Goal: Task Accomplishment & Management: Use online tool/utility

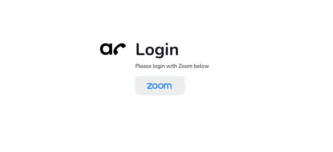
click at [147, 86] on img at bounding box center [159, 86] width 36 height 17
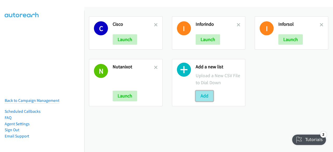
click at [202, 97] on button "Add" at bounding box center [205, 96] width 18 height 10
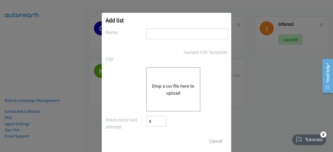
click at [165, 32] on input "text" at bounding box center [186, 34] width 81 height 11
type input "inforsol"
click at [161, 75] on div "Drop a csv file here to upload" at bounding box center [173, 89] width 54 height 44
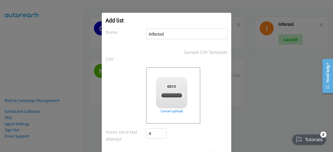
scroll to position [23, 0]
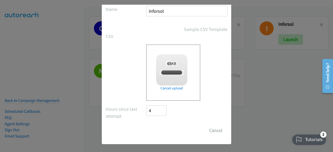
checkbox input "true"
click at [156, 128] on input "Save List" at bounding box center [159, 130] width 27 height 10
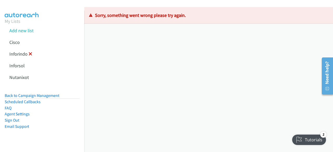
click at [30, 54] on icon at bounding box center [31, 55] width 4 height 4
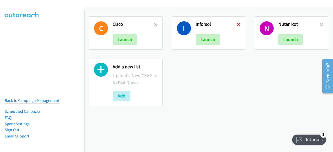
click at [237, 24] on icon at bounding box center [239, 25] width 4 height 4
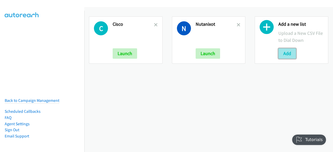
click at [284, 51] on button "Add" at bounding box center [287, 53] width 18 height 10
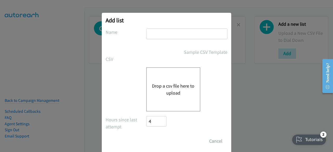
click at [176, 35] on input "text" at bounding box center [186, 34] width 81 height 11
type input "inforsys"
click at [159, 84] on button "Drop a csv file here to upload" at bounding box center [173, 89] width 43 height 14
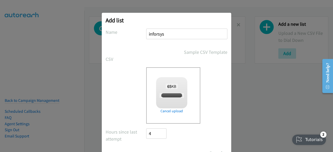
checkbox input "true"
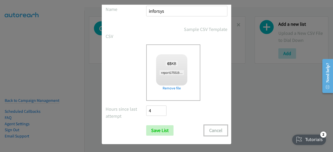
click at [206, 131] on button "Cancel" at bounding box center [215, 130] width 23 height 10
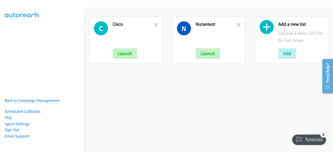
click at [92, 72] on div "C Cisco Launch N Nutanixot Launch Add a new list Upload a New CSV File to Dial …" at bounding box center [208, 40] width 249 height 66
click at [286, 54] on button "Add" at bounding box center [287, 53] width 18 height 10
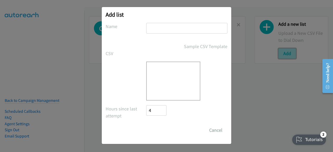
scroll to position [0, 0]
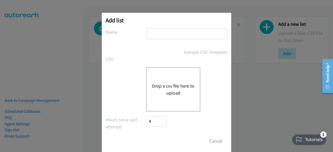
click at [166, 29] on input "text" at bounding box center [186, 34] width 81 height 11
type input "inforsol"
click at [158, 82] on div "Drop a csv file here to upload" at bounding box center [173, 89] width 54 height 44
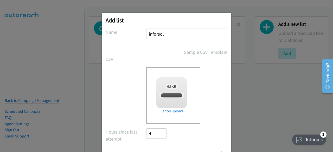
checkbox input "true"
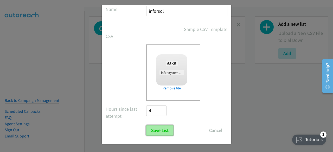
click at [153, 133] on input "Save List" at bounding box center [159, 130] width 27 height 10
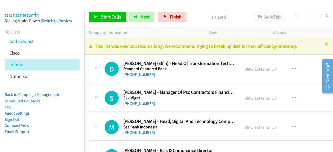
click at [195, 29] on div "Company Information" at bounding box center [144, 32] width 120 height 11
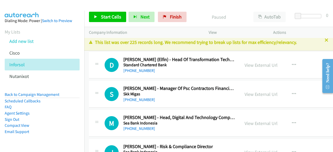
scroll to position [4, 0]
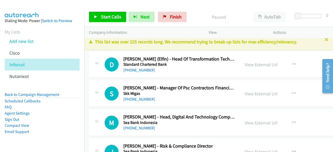
click at [258, 67] on div "View External Url" at bounding box center [260, 64] width 33 height 7
click at [259, 66] on link "View External Url" at bounding box center [260, 65] width 33 height 6
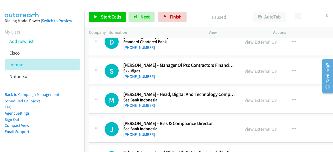
click at [250, 72] on link "View External Url" at bounding box center [260, 71] width 33 height 6
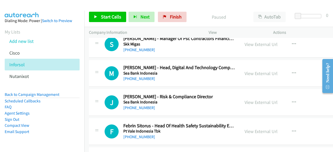
scroll to position [54, 0]
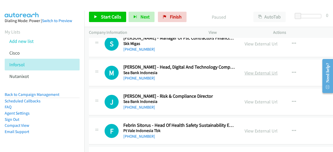
click at [260, 75] on link "View External Url" at bounding box center [260, 73] width 33 height 6
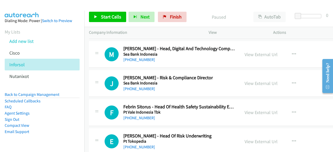
scroll to position [76, 0]
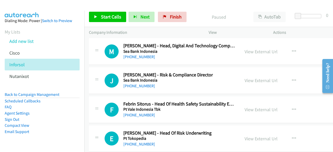
click at [257, 77] on div "View External Url" at bounding box center [260, 80] width 33 height 7
click at [258, 81] on link "View External Url" at bounding box center [260, 81] width 33 height 6
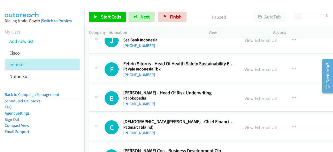
scroll to position [116, 0]
click at [251, 70] on link "View External Url" at bounding box center [260, 69] width 33 height 6
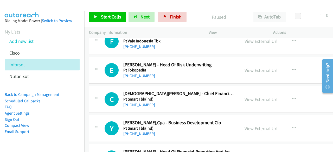
scroll to position [144, 0]
click at [257, 69] on link "View External Url" at bounding box center [260, 70] width 33 height 6
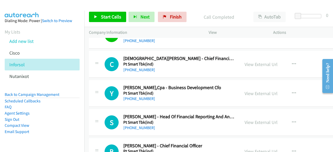
scroll to position [179, 0]
click at [259, 66] on link "View External Url" at bounding box center [260, 64] width 33 height 6
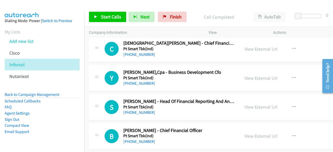
scroll to position [205, 0]
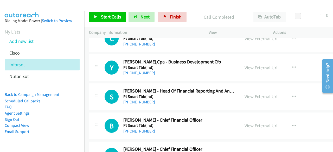
click at [256, 70] on div "View External Url" at bounding box center [260, 67] width 33 height 7
click at [259, 67] on link "View External Url" at bounding box center [260, 68] width 33 height 6
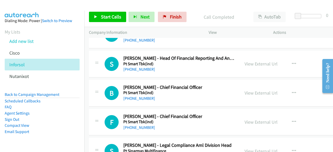
scroll to position [238, 0]
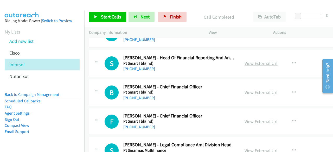
click at [257, 60] on link "View External Url" at bounding box center [260, 63] width 33 height 6
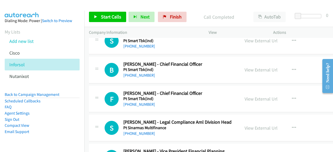
scroll to position [261, 0]
click at [250, 68] on link "View External Url" at bounding box center [260, 70] width 33 height 6
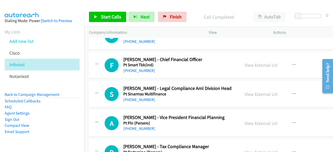
scroll to position [295, 0]
click at [263, 62] on link "View External Url" at bounding box center [260, 65] width 33 height 6
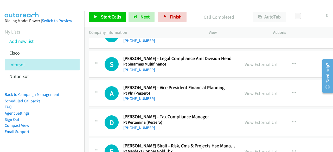
scroll to position [326, 0]
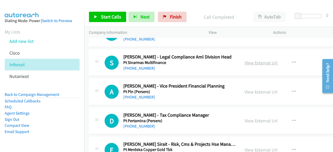
click at [254, 63] on link "View External Url" at bounding box center [260, 63] width 33 height 6
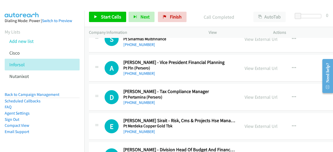
scroll to position [350, 0]
click at [263, 67] on link "View External Url" at bounding box center [260, 68] width 33 height 6
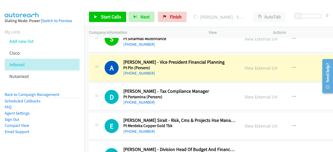
click at [188, 79] on div "A Callback Scheduled [PERSON_NAME] - Vice President Financial Planning Pt Pln (…" at bounding box center [230, 68] width 283 height 27
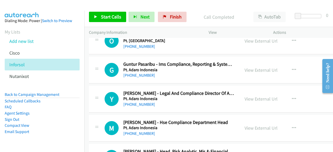
scroll to position [5175, 0]
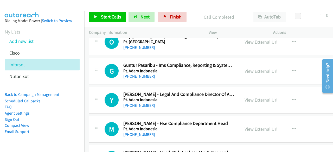
click at [257, 126] on link "View External Url" at bounding box center [260, 129] width 33 height 6
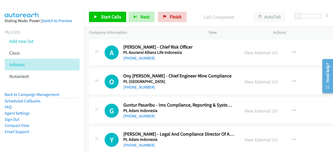
scroll to position [5134, 0]
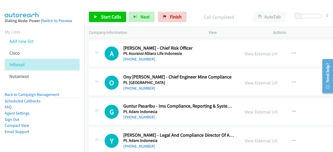
click at [256, 132] on div "View External Url View External Url Schedule/Manage Callback Start Calls Here R…" at bounding box center [280, 140] width 80 height 17
click at [257, 138] on link "View External Url" at bounding box center [260, 141] width 33 height 6
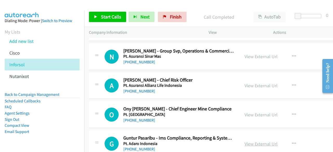
click at [260, 141] on link "View External Url" at bounding box center [260, 144] width 33 height 6
click at [256, 112] on link "View External Url" at bounding box center [260, 115] width 33 height 6
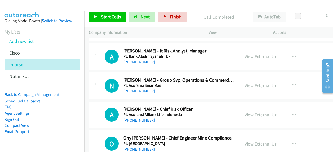
scroll to position [5072, 0]
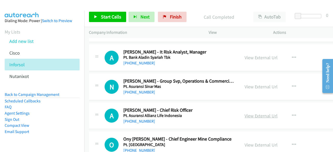
click at [250, 113] on link "View External Url" at bounding box center [260, 116] width 33 height 6
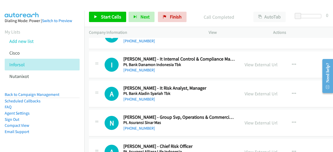
scroll to position [5032, 0]
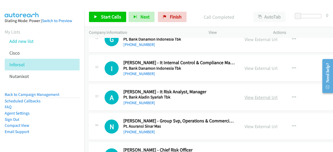
click at [252, 94] on link "View External Url" at bounding box center [260, 97] width 33 height 6
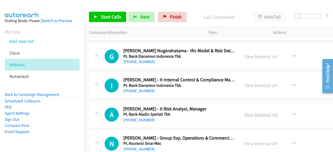
scroll to position [5006, 0]
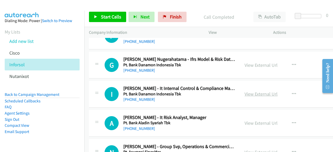
click at [251, 91] on link "View External Url" at bounding box center [260, 94] width 33 height 6
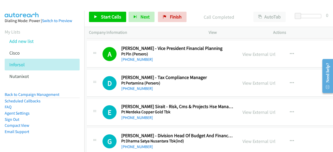
scroll to position [364, 2]
click at [246, 81] on link "View External Url" at bounding box center [258, 83] width 33 height 6
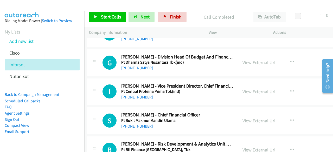
scroll to position [443, 2]
click at [251, 59] on link "View External Url" at bounding box center [258, 62] width 33 height 6
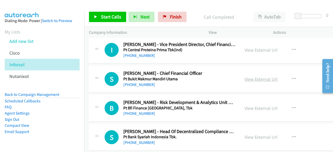
scroll to position [484, 0]
click at [260, 51] on link "View External Url" at bounding box center [260, 50] width 33 height 6
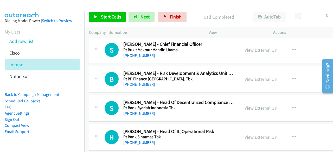
scroll to position [514, 0]
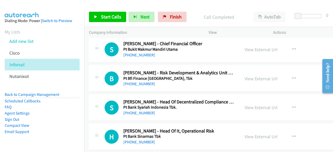
click at [245, 48] on div "View External Url View External Url Schedule/Manage Callback Start Calls Here R…" at bounding box center [280, 49] width 80 height 17
click at [248, 48] on link "View External Url" at bounding box center [260, 50] width 33 height 6
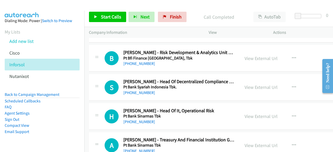
scroll to position [535, 0]
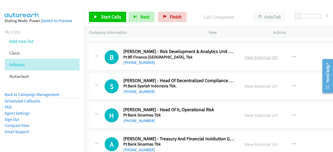
click at [263, 56] on link "View External Url" at bounding box center [260, 57] width 33 height 6
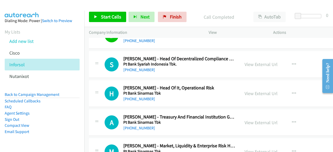
scroll to position [560, 0]
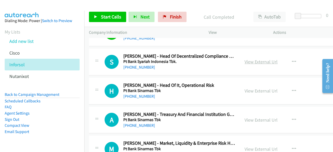
click at [262, 59] on link "View External Url" at bounding box center [260, 62] width 33 height 6
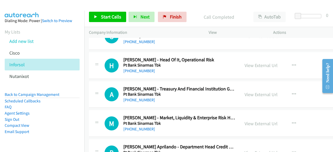
scroll to position [592, 0]
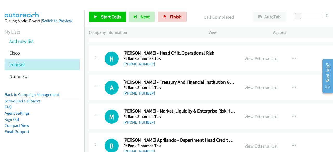
click at [254, 57] on link "View External Url" at bounding box center [260, 59] width 33 height 6
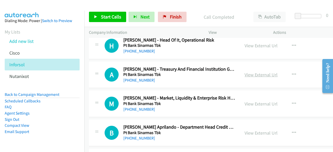
scroll to position [605, 0]
click at [255, 75] on link "View External Url" at bounding box center [260, 75] width 33 height 6
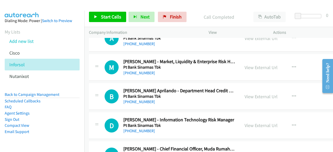
scroll to position [645, 0]
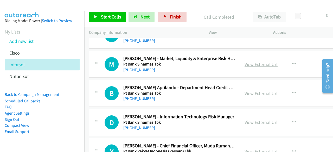
click at [247, 61] on link "View External Url" at bounding box center [260, 64] width 33 height 6
click at [267, 91] on link "View External Url" at bounding box center [260, 94] width 33 height 6
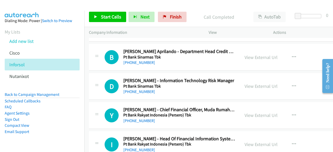
scroll to position [681, 0]
click at [261, 86] on link "View External Url" at bounding box center [260, 86] width 33 height 6
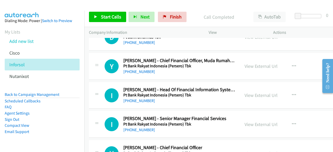
scroll to position [730, 0]
click at [257, 63] on link "View External Url" at bounding box center [260, 66] width 33 height 6
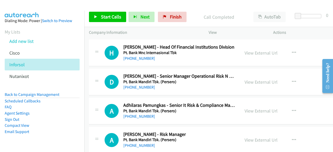
scroll to position [3131, 0]
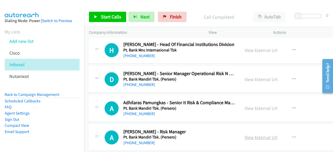
click at [251, 134] on link "View External Url" at bounding box center [260, 137] width 33 height 6
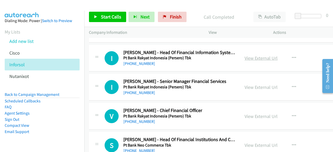
scroll to position [750, 0]
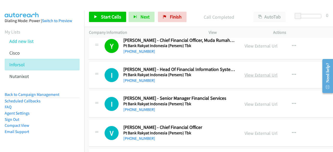
click at [261, 72] on link "View External Url" at bounding box center [260, 75] width 33 height 6
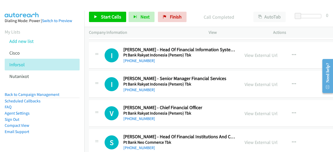
scroll to position [781, 0]
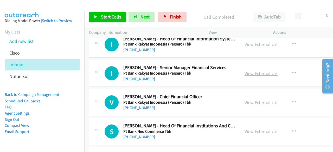
click at [253, 72] on link "View External Url" at bounding box center [260, 73] width 33 height 6
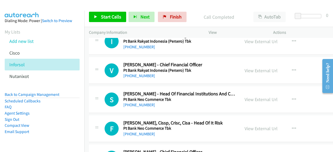
scroll to position [813, 0]
click at [248, 69] on link "View External Url" at bounding box center [260, 70] width 33 height 6
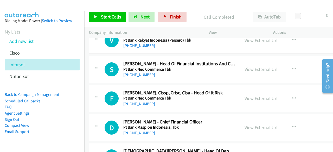
scroll to position [843, 0]
click at [262, 66] on link "View External Url" at bounding box center [260, 69] width 33 height 6
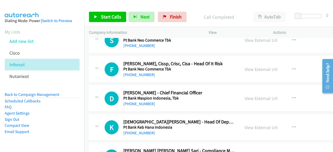
scroll to position [875, 0]
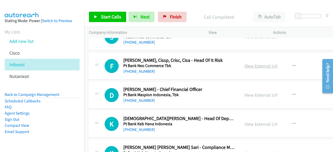
click at [254, 63] on link "View External Url" at bounding box center [260, 66] width 33 height 6
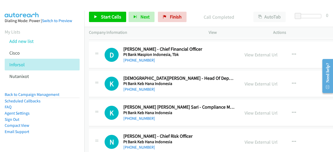
scroll to position [916, 0]
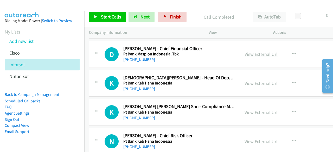
click at [256, 51] on link "View External Url" at bounding box center [260, 54] width 33 height 6
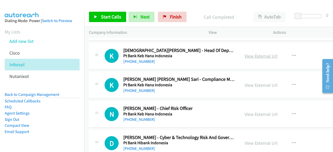
click at [260, 54] on link "View External Url" at bounding box center [260, 56] width 33 height 6
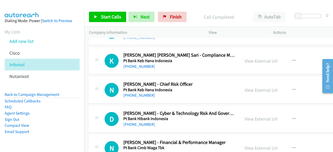
scroll to position [968, 0]
click at [249, 58] on link "View External Url" at bounding box center [260, 61] width 33 height 6
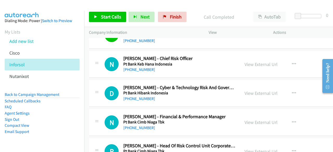
scroll to position [993, 0]
drag, startPoint x: 238, startPoint y: 63, endPoint x: 247, endPoint y: 63, distance: 9.1
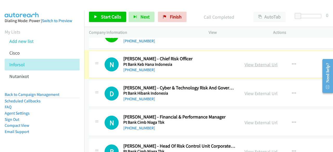
click at [247, 63] on link "View External Url" at bounding box center [260, 65] width 33 height 6
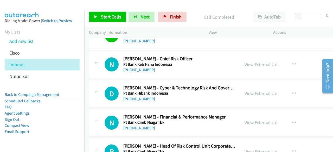
scroll to position [1014, 0]
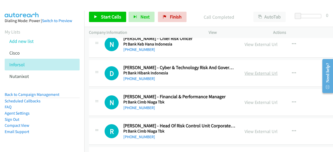
click at [257, 71] on link "View External Url" at bounding box center [260, 73] width 33 height 6
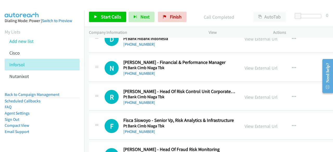
scroll to position [1049, 0]
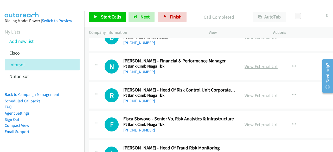
click at [253, 63] on link "View External Url" at bounding box center [260, 66] width 33 height 6
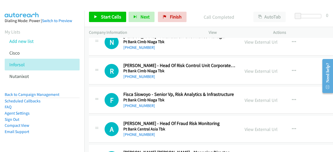
scroll to position [1077, 0]
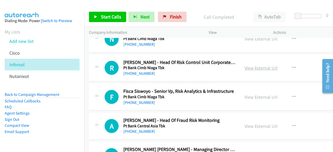
click at [254, 65] on link "View External Url" at bounding box center [260, 68] width 33 height 6
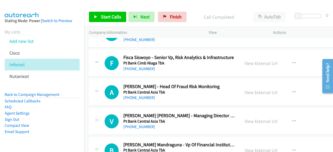
scroll to position [1111, 0]
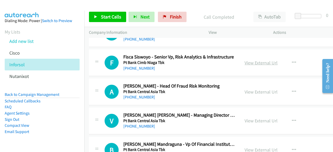
click at [254, 60] on link "View External Url" at bounding box center [260, 63] width 33 height 6
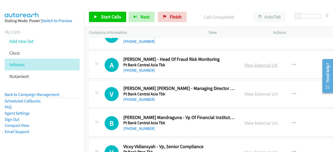
click at [248, 62] on link "View External Url" at bounding box center [260, 65] width 33 height 6
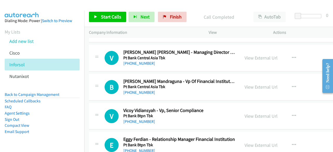
scroll to position [1194, 0]
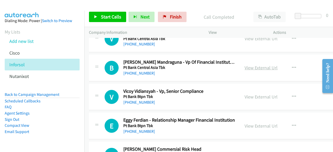
click at [267, 65] on link "View External Url" at bounding box center [260, 68] width 33 height 6
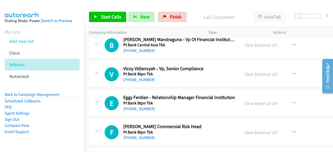
scroll to position [1218, 0]
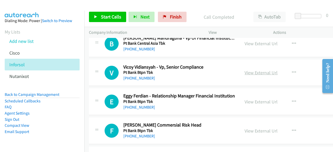
click at [254, 70] on link "View External Url" at bounding box center [260, 73] width 33 height 6
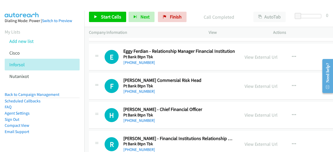
scroll to position [1263, 0]
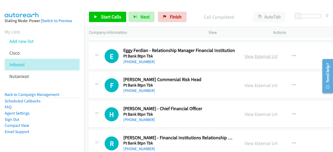
click at [253, 55] on link "View External Url" at bounding box center [260, 56] width 33 height 6
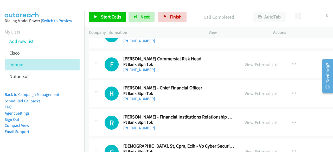
scroll to position [1284, 0]
click at [249, 61] on link "View External Url" at bounding box center [260, 64] width 33 height 6
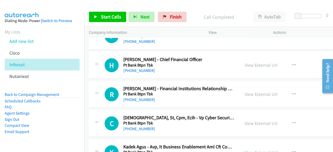
scroll to position [1314, 0]
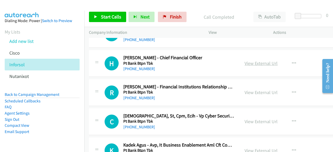
click at [250, 60] on link "View External Url" at bounding box center [260, 63] width 33 height 6
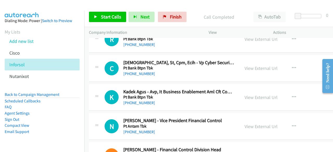
scroll to position [1368, 0]
click at [256, 65] on link "View External Url" at bounding box center [260, 68] width 33 height 6
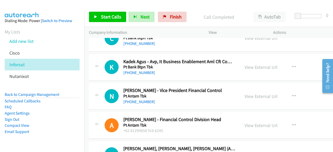
scroll to position [1399, 0]
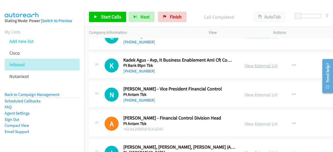
click at [251, 63] on link "View External Url" at bounding box center [260, 66] width 33 height 6
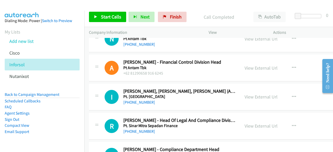
scroll to position [1458, 0]
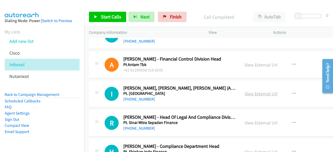
click at [260, 91] on link "View External Url" at bounding box center [260, 94] width 33 height 6
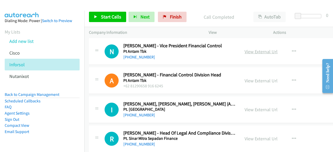
click at [258, 49] on link "View External Url" at bounding box center [260, 52] width 33 height 6
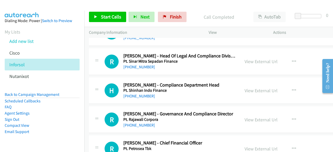
scroll to position [1519, 0]
click at [258, 60] on link "View External Url" at bounding box center [260, 62] width 33 height 6
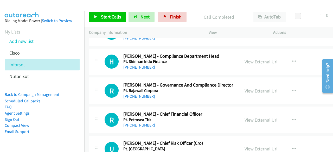
scroll to position [1550, 0]
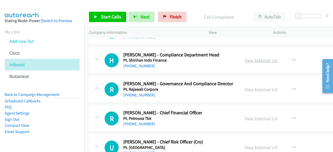
click at [259, 57] on link "View External Url" at bounding box center [260, 60] width 33 height 6
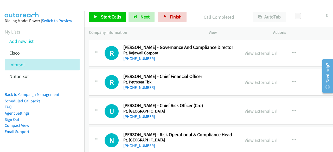
scroll to position [1586, 0]
click at [262, 50] on link "View External Url" at bounding box center [260, 53] width 33 height 6
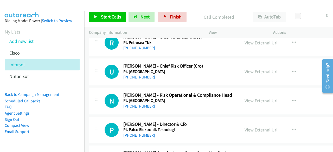
scroll to position [1626, 0]
click at [257, 69] on link "View External Url" at bounding box center [260, 72] width 33 height 6
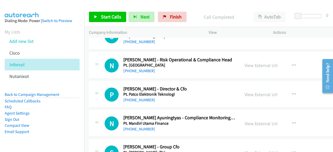
scroll to position [1661, 0]
click at [253, 63] on link "View External Url" at bounding box center [260, 66] width 33 height 6
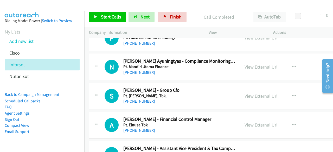
scroll to position [1719, 0]
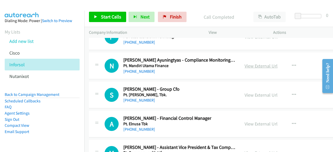
click at [264, 63] on link "View External Url" at bounding box center [260, 66] width 33 height 6
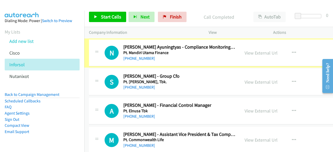
scroll to position [1732, 0]
click at [260, 50] on link "View External Url" at bounding box center [260, 53] width 33 height 6
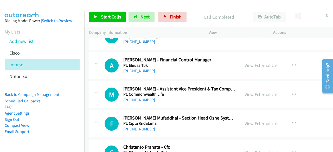
scroll to position [1778, 0]
click at [258, 62] on link "View External Url" at bounding box center [260, 65] width 33 height 6
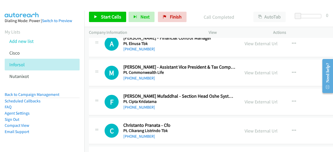
scroll to position [1800, 0]
click at [260, 69] on link "View External Url" at bounding box center [260, 72] width 33 height 6
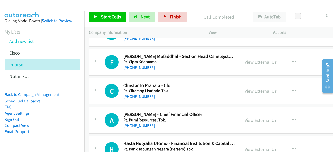
scroll to position [1839, 0]
click at [254, 59] on link "View External Url" at bounding box center [260, 62] width 33 height 6
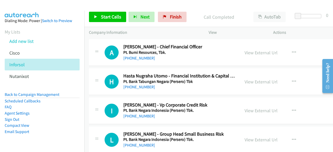
scroll to position [1913, 0]
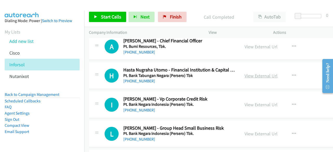
click at [252, 73] on link "View External Url" at bounding box center [260, 76] width 33 height 6
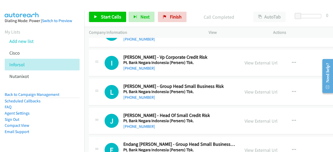
scroll to position [1955, 0]
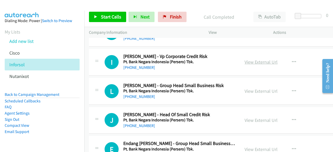
click at [254, 59] on link "View External Url" at bounding box center [260, 62] width 33 height 6
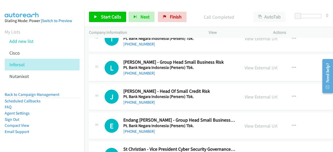
scroll to position [1980, 0]
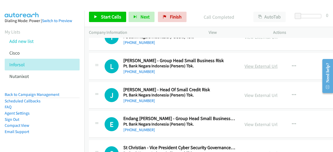
click at [252, 63] on link "View External Url" at bounding box center [260, 66] width 33 height 6
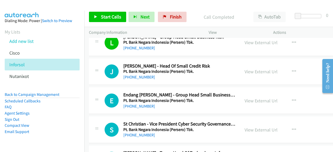
scroll to position [2006, 0]
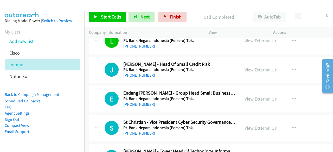
click at [248, 67] on link "View External Url" at bounding box center [260, 70] width 33 height 6
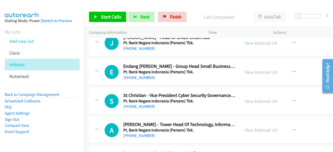
scroll to position [2033, 0]
click at [259, 69] on link "View External Url" at bounding box center [260, 72] width 33 height 6
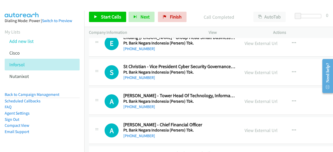
scroll to position [2064, 0]
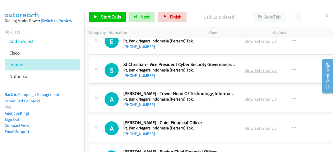
click at [254, 67] on link "View External Url" at bounding box center [260, 70] width 33 height 6
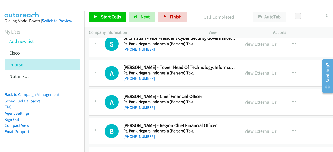
scroll to position [2092, 0]
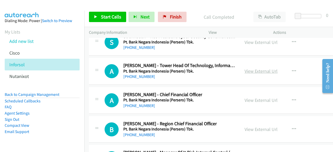
click at [252, 68] on link "View External Url" at bounding box center [260, 71] width 33 height 6
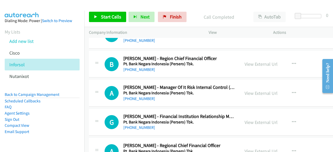
scroll to position [2159, 0]
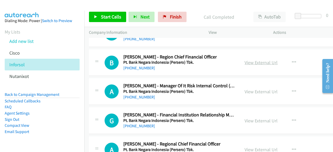
click at [249, 60] on link "View External Url" at bounding box center [260, 63] width 33 height 6
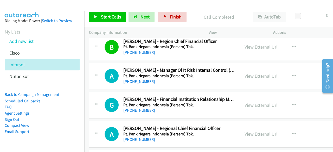
scroll to position [2175, 0]
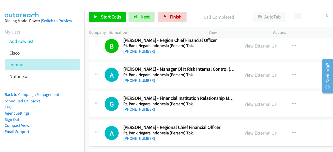
click at [250, 72] on link "View External Url" at bounding box center [260, 75] width 33 height 6
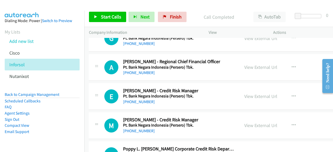
scroll to position [2241, 0]
click at [250, 64] on link "View External Url" at bounding box center [260, 67] width 33 height 6
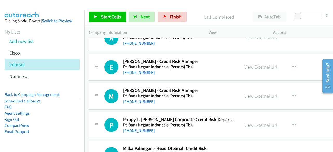
scroll to position [2276, 0]
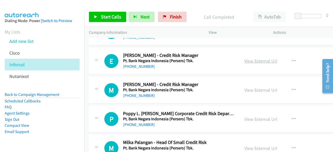
click at [254, 58] on link "View External Url" at bounding box center [260, 61] width 33 height 6
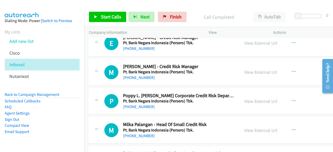
scroll to position [2295, 0]
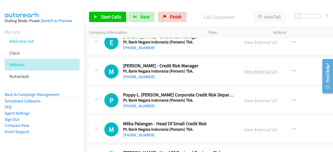
click at [254, 68] on link "View External Url" at bounding box center [260, 71] width 33 height 6
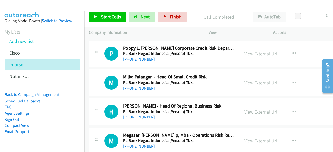
scroll to position [2352, 0]
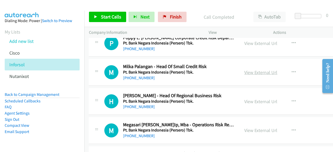
click at [252, 69] on link "View External Url" at bounding box center [260, 72] width 33 height 6
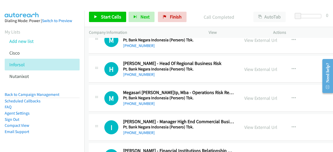
scroll to position [2385, 0]
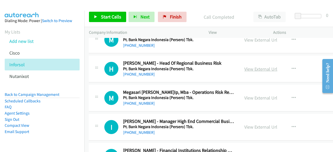
click at [252, 66] on link "View External Url" at bounding box center [260, 69] width 33 height 6
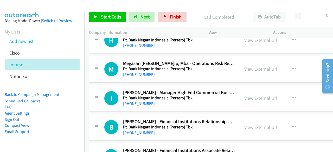
scroll to position [2414, 0]
click at [251, 66] on link "View External Url" at bounding box center [260, 69] width 33 height 6
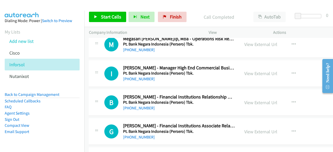
scroll to position [2439, 0]
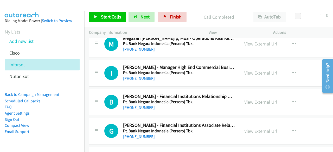
click at [246, 70] on link "View External Url" at bounding box center [260, 73] width 33 height 6
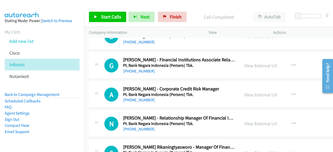
scroll to position [2505, 0]
click at [253, 62] on link "View External Url" at bounding box center [260, 65] width 33 height 6
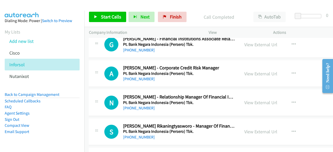
scroll to position [2526, 0]
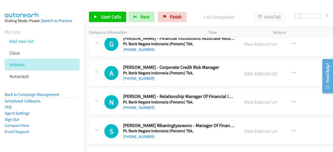
click at [255, 70] on link "View External Url" at bounding box center [260, 73] width 33 height 6
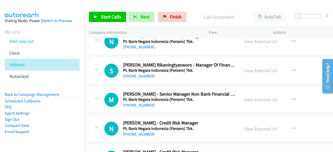
scroll to position [2590, 0]
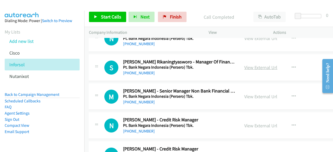
click at [253, 65] on link "View External Url" at bounding box center [260, 68] width 33 height 6
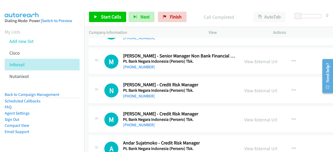
scroll to position [2626, 0]
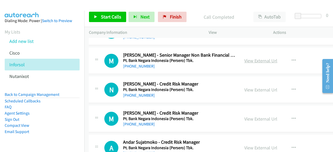
click at [252, 58] on link "View External Url" at bounding box center [260, 61] width 33 height 6
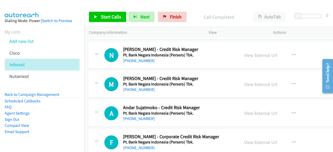
scroll to position [2663, 0]
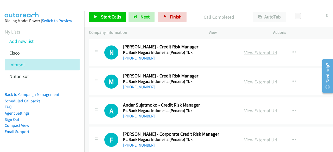
click at [260, 50] on link "View External Url" at bounding box center [260, 53] width 33 height 6
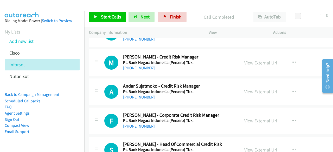
scroll to position [2683, 0]
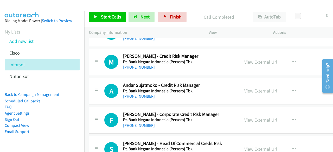
click at [263, 59] on link "View External Url" at bounding box center [260, 62] width 33 height 6
click at [248, 88] on link "View External Url" at bounding box center [260, 91] width 33 height 6
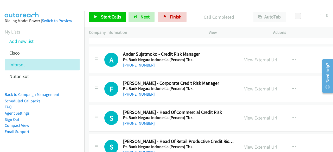
scroll to position [2718, 0]
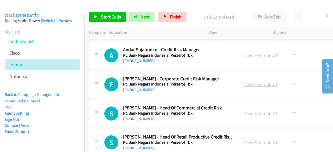
click at [265, 81] on link "View External Url" at bounding box center [260, 84] width 33 height 6
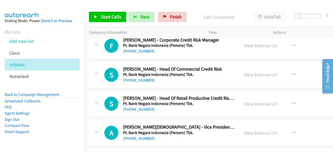
scroll to position [2758, 0]
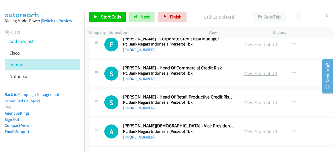
click at [246, 70] on link "View External Url" at bounding box center [260, 73] width 33 height 6
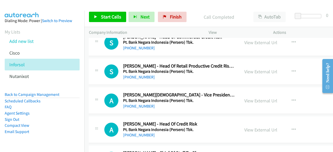
scroll to position [2796, 0]
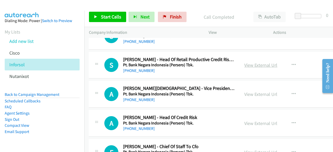
click at [247, 62] on link "View External Url" at bounding box center [260, 65] width 33 height 6
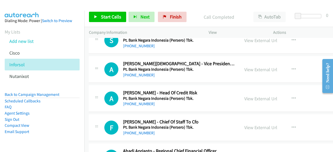
scroll to position [2821, 0]
click at [254, 66] on link "View External Url" at bounding box center [260, 69] width 33 height 6
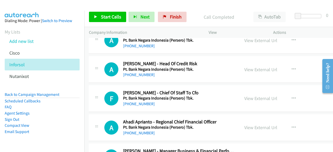
scroll to position [2850, 0]
click at [252, 66] on link "View External Url" at bounding box center [260, 69] width 33 height 6
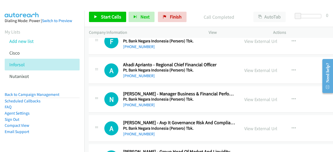
scroll to position [2907, 0]
click at [253, 67] on link "View External Url" at bounding box center [260, 70] width 33 height 6
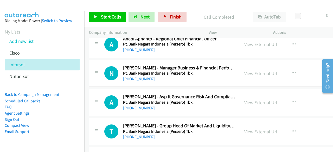
scroll to position [2934, 0]
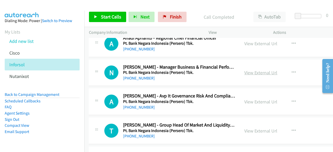
click at [253, 70] on link "View External Url" at bounding box center [260, 73] width 33 height 6
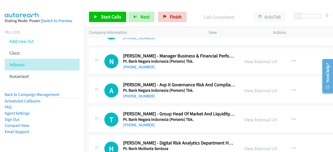
scroll to position [2948, 0]
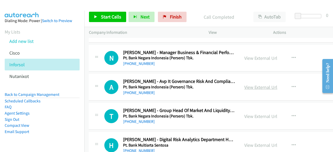
click at [261, 84] on link "View External Url" at bounding box center [260, 87] width 33 height 6
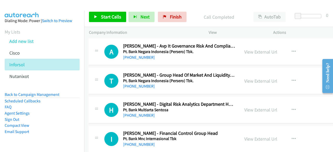
scroll to position [2984, 0]
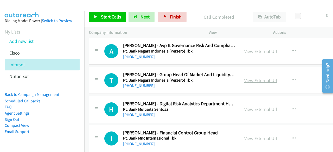
click at [251, 78] on link "View External Url" at bounding box center [260, 81] width 33 height 6
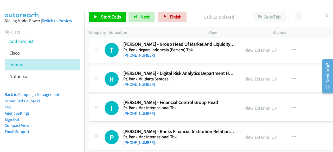
scroll to position [3017, 0]
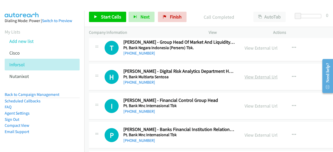
click at [257, 74] on link "View External Url" at bounding box center [260, 77] width 33 height 6
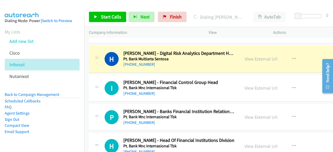
scroll to position [3037, 0]
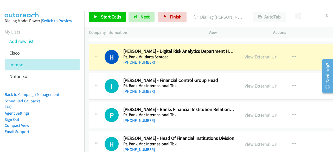
click at [257, 83] on link "View External Url" at bounding box center [260, 86] width 33 height 6
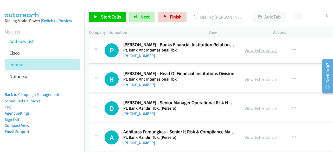
scroll to position [3106, 0]
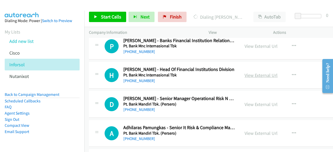
click at [251, 72] on link "View External Url" at bounding box center [260, 75] width 33 height 6
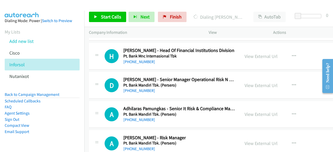
scroll to position [3125, 0]
click at [260, 82] on link "View External Url" at bounding box center [260, 85] width 33 height 6
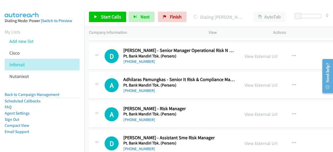
scroll to position [3157, 0]
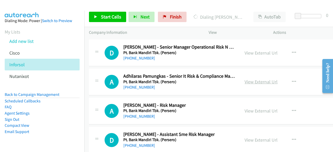
click at [252, 79] on link "View External Url" at bounding box center [260, 82] width 33 height 6
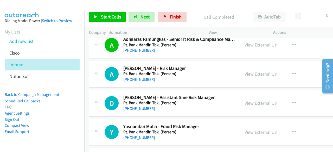
scroll to position [3195, 0]
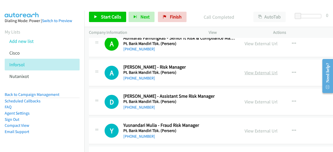
click at [251, 70] on link "View External Url" at bounding box center [260, 73] width 33 height 6
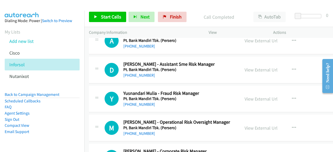
scroll to position [3233, 0]
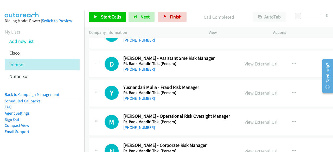
click at [255, 90] on link "View External Url" at bounding box center [260, 93] width 33 height 6
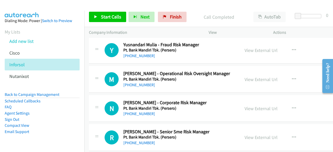
scroll to position [3277, 0]
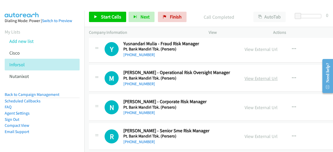
click at [253, 75] on link "View External Url" at bounding box center [260, 78] width 33 height 6
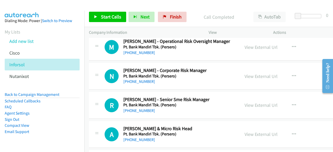
scroll to position [3309, 0]
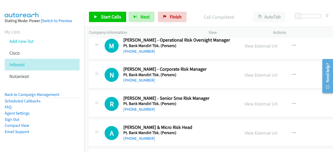
click at [239, 66] on div "N Callback Scheduled [PERSON_NAME] - Corporate Risk Manager Pt. Bank Mandiri Tb…" at bounding box center [164, 74] width 151 height 17
click at [250, 72] on link "View External Url" at bounding box center [260, 75] width 33 height 6
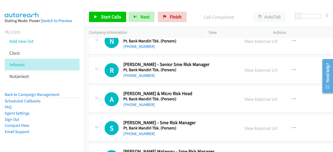
scroll to position [3344, 0]
click at [252, 67] on link "View External Url" at bounding box center [260, 70] width 33 height 6
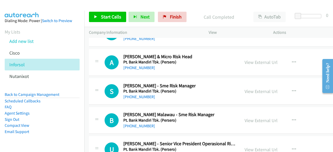
scroll to position [3382, 0]
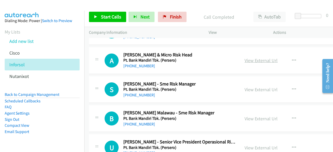
click at [246, 57] on link "View External Url" at bounding box center [260, 60] width 33 height 6
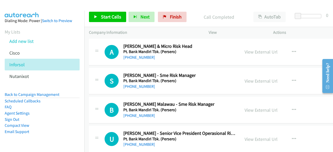
scroll to position [3373, 0]
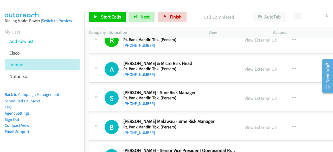
click at [251, 66] on link "View External Url" at bounding box center [260, 69] width 33 height 6
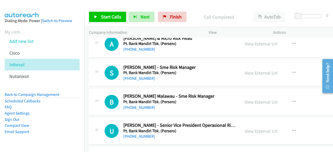
scroll to position [3400, 0]
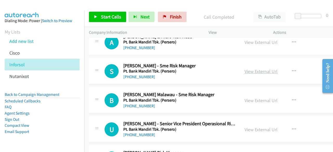
click at [258, 68] on link "View External Url" at bounding box center [260, 71] width 33 height 6
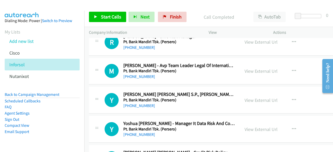
scroll to position [4331, 0]
click at [265, 127] on link "View External Url" at bounding box center [260, 130] width 33 height 6
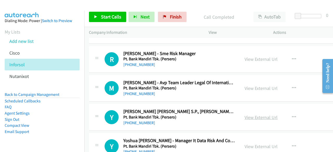
scroll to position [4312, 0]
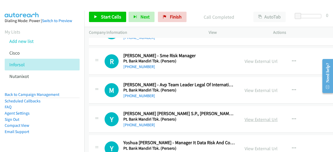
click at [260, 117] on link "View External Url" at bounding box center [260, 120] width 33 height 6
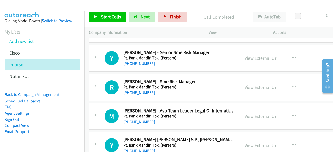
scroll to position [4285, 0]
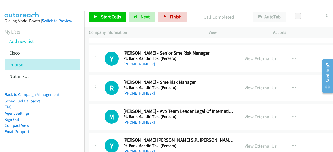
click at [250, 114] on link "View External Url" at bounding box center [260, 117] width 33 height 6
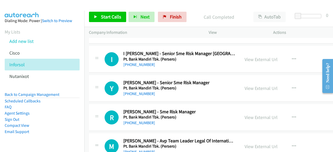
scroll to position [4254, 0]
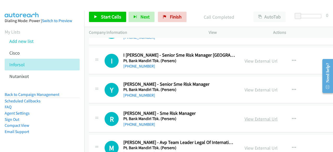
click at [257, 116] on link "View External Url" at bounding box center [260, 119] width 33 height 6
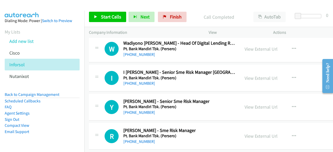
scroll to position [4236, 0]
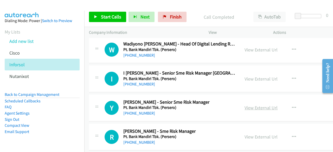
click at [252, 105] on link "View External Url" at bounding box center [260, 108] width 33 height 6
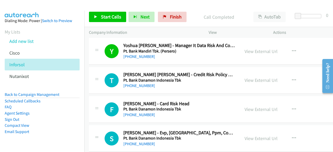
scroll to position [4409, 0]
click at [265, 77] on link "View External Url" at bounding box center [260, 80] width 33 height 6
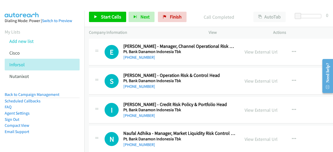
scroll to position [4612, 0]
click at [261, 78] on link "View External Url" at bounding box center [260, 81] width 33 height 6
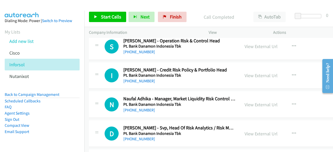
scroll to position [4653, 0]
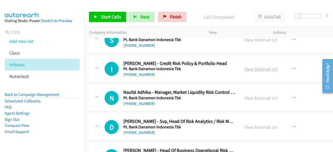
click at [260, 66] on link "View External Url" at bounding box center [260, 69] width 33 height 6
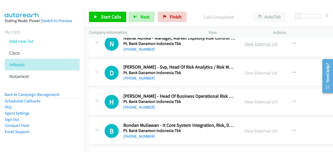
scroll to position [4708, 0]
click at [248, 70] on link "View External Url" at bounding box center [260, 73] width 33 height 6
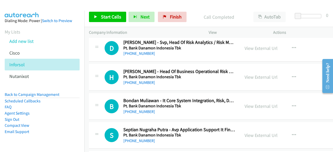
scroll to position [4734, 0]
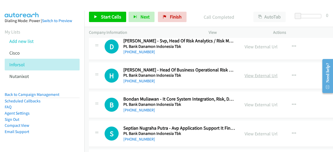
click at [264, 73] on link "View External Url" at bounding box center [260, 76] width 33 height 6
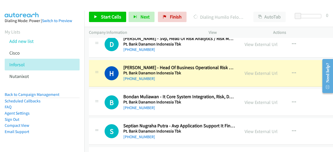
scroll to position [4740, 0]
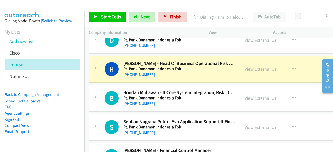
click at [254, 95] on link "View External Url" at bounding box center [260, 98] width 33 height 6
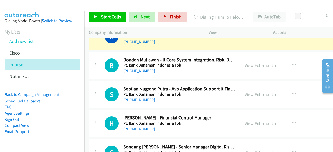
scroll to position [4773, 0]
click at [247, 91] on link "View External Url" at bounding box center [260, 94] width 33 height 6
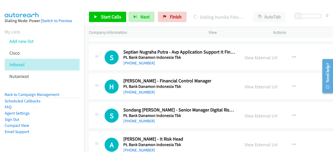
scroll to position [4814, 0]
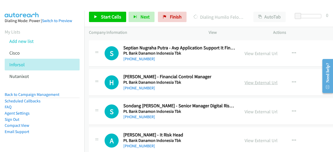
click at [255, 80] on link "View External Url" at bounding box center [260, 83] width 33 height 6
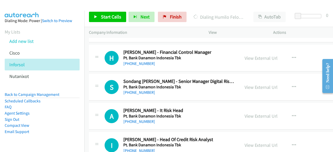
scroll to position [4841, 0]
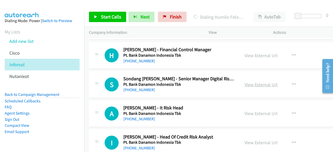
click at [260, 82] on link "View External Url" at bounding box center [260, 85] width 33 height 6
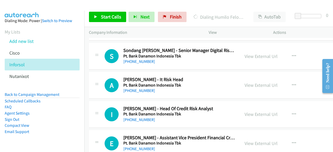
scroll to position [4870, 0]
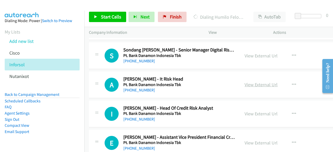
click at [250, 82] on link "View External Url" at bounding box center [260, 85] width 33 height 6
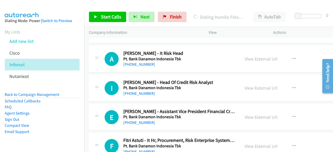
scroll to position [4897, 0]
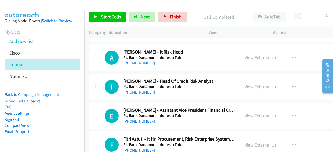
click at [127, 85] on div "I Callback Scheduled Ifonne Muljadi - Head Of Credit Risk Analyst Pt. Bank Dana…" at bounding box center [230, 87] width 283 height 27
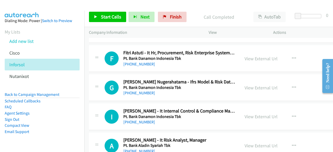
scroll to position [4984, 0]
click at [248, 85] on link "View External Url" at bounding box center [260, 88] width 33 height 6
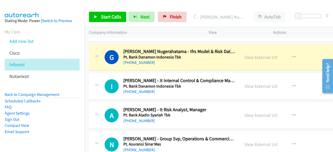
scroll to position [5016, 0]
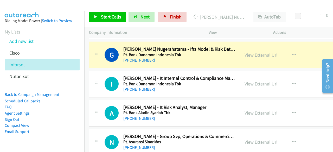
click at [251, 81] on link "View External Url" at bounding box center [260, 84] width 33 height 6
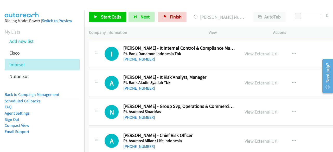
scroll to position [5047, 0]
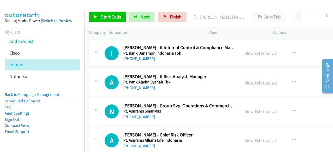
click at [253, 79] on link "View External Url" at bounding box center [260, 82] width 33 height 6
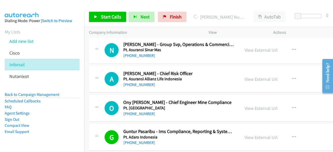
scroll to position [5109, 0]
click at [257, 76] on link "View External Url" at bounding box center [260, 79] width 33 height 6
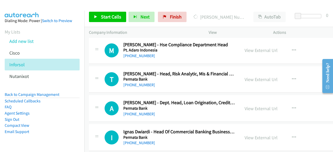
scroll to position [5253, 0]
click at [249, 76] on link "View External Url" at bounding box center [260, 79] width 33 height 6
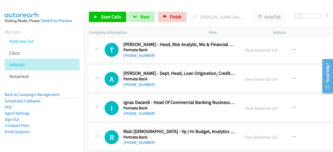
scroll to position [5283, 0]
click at [248, 76] on link "View External Url" at bounding box center [260, 79] width 33 height 6
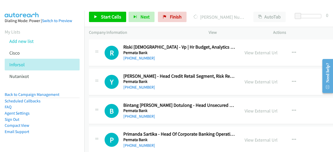
scroll to position [5368, 0]
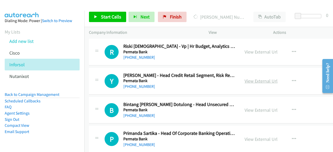
click at [255, 78] on link "View External Url" at bounding box center [260, 81] width 33 height 6
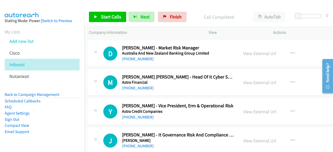
scroll to position [8433, 1]
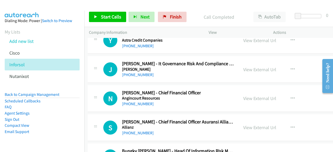
click at [89, 119] on div "S Callback Scheduled [PERSON_NAME] - Chief Financial Officer Asuransi Allianz U…" at bounding box center [163, 127] width 151 height 17
click at [252, 95] on link "View External Url" at bounding box center [259, 98] width 33 height 6
